Goal: Information Seeking & Learning: Learn about a topic

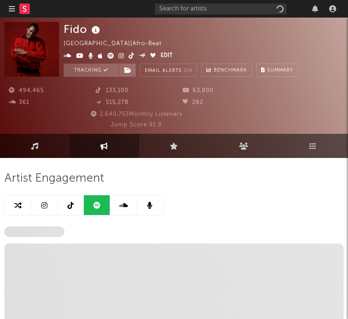
select select "6m"
select select "1w"
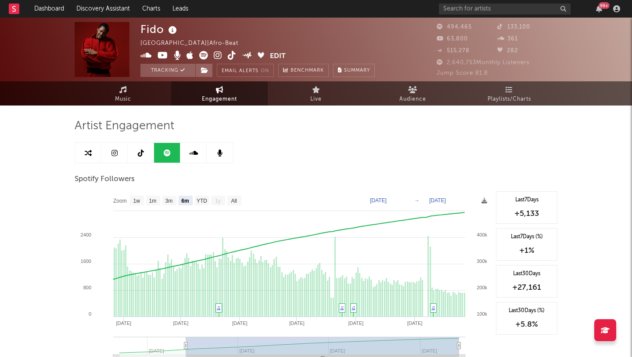
click at [348, 0] on div "99 +" at bounding box center [531, 9] width 184 height 18
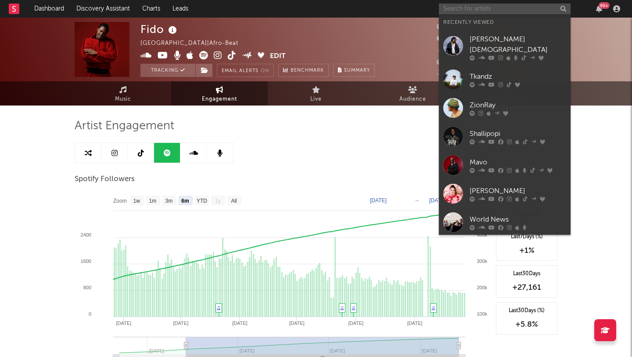
click at [348, 9] on input "text" at bounding box center [505, 9] width 132 height 11
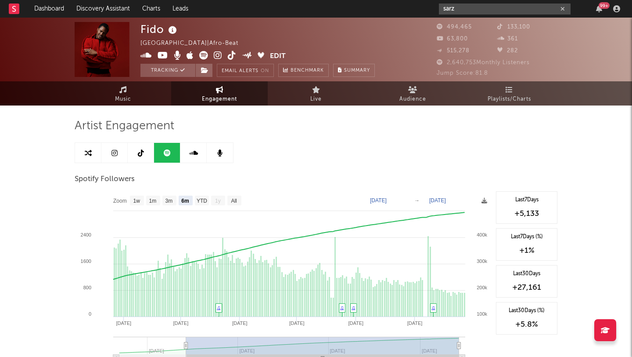
click at [348, 8] on input "sarz" at bounding box center [505, 9] width 132 height 11
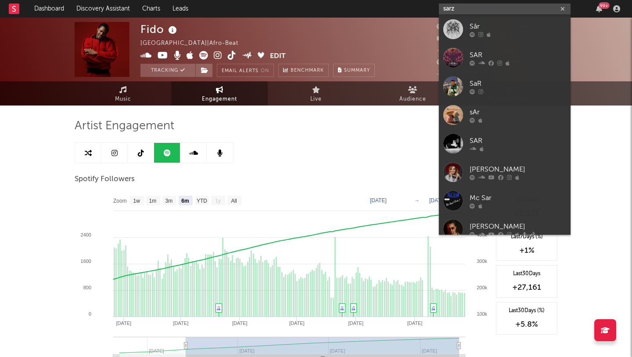
click at [348, 10] on input "sarz" at bounding box center [505, 9] width 132 height 11
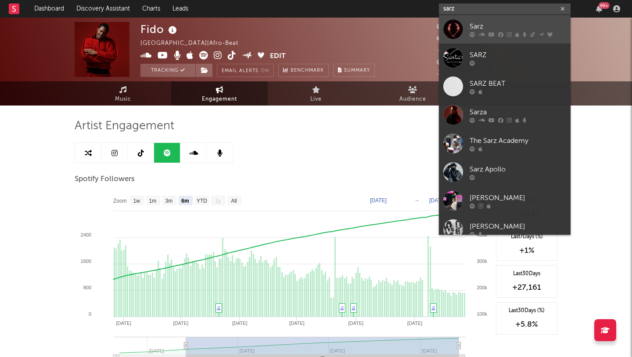
type input "sarz"
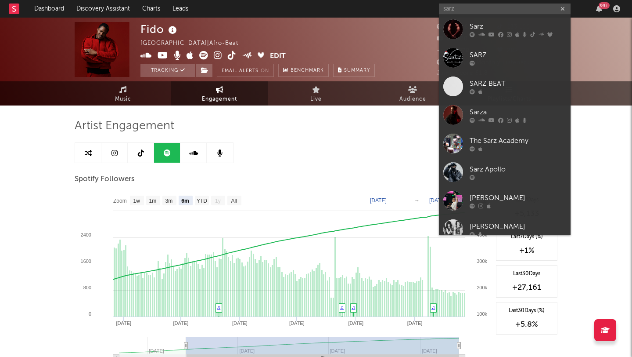
drag, startPoint x: 461, startPoint y: 26, endPoint x: 191, endPoint y: 106, distance: 282.0
click at [348, 26] on div at bounding box center [453, 29] width 20 height 20
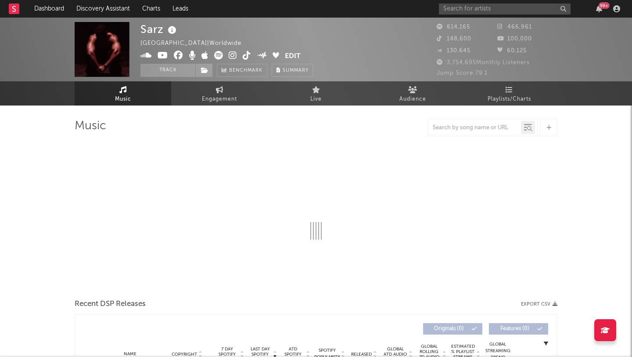
select select "6m"
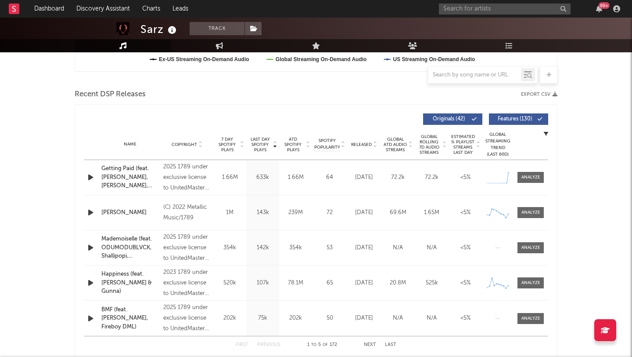
scroll to position [296, 0]
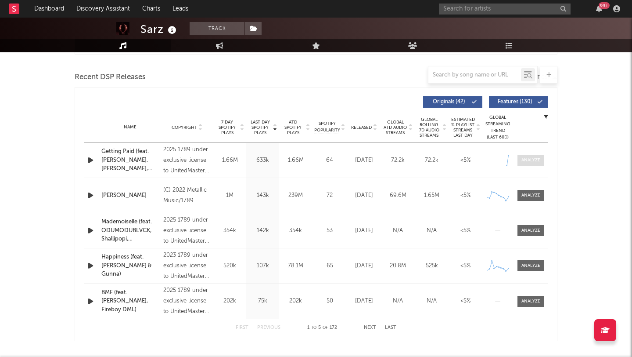
click at [348, 162] on span at bounding box center [531, 160] width 26 height 11
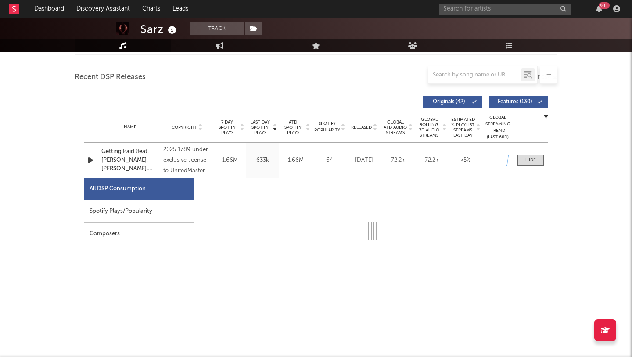
select select "1w"
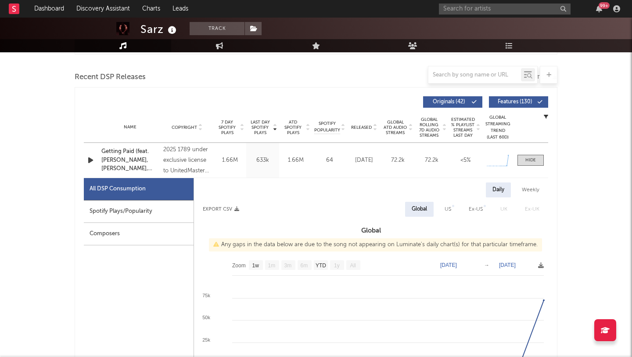
click at [98, 205] on div "Spotify Plays/Popularity" at bounding box center [139, 211] width 110 height 22
select select "1w"
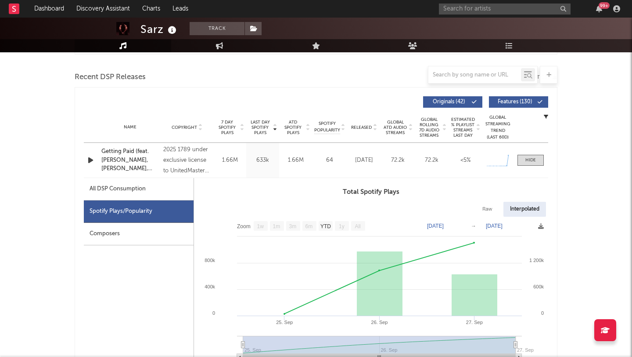
scroll to position [415, 0]
